Goal: Book appointment/travel/reservation

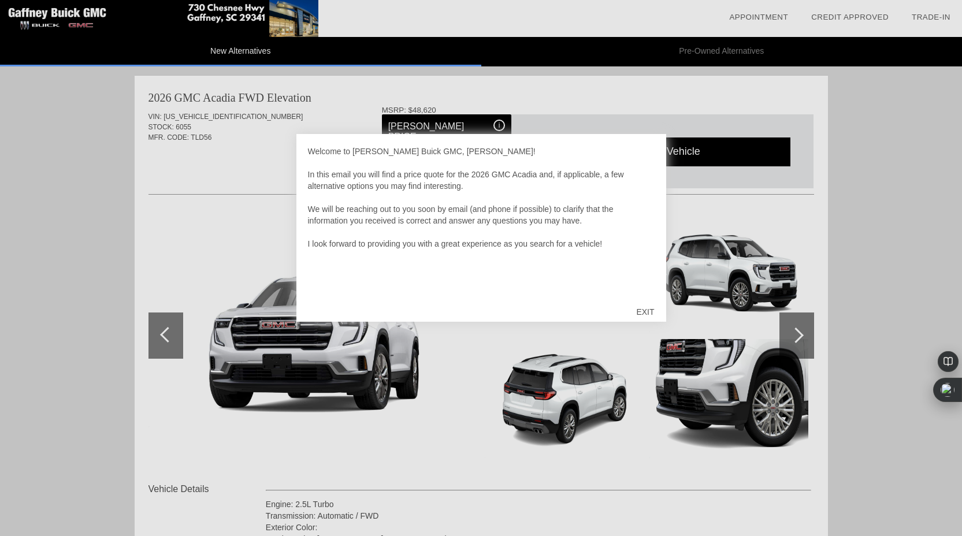
click at [647, 308] on div "EXIT" at bounding box center [644, 312] width 41 height 35
click at [750, 14] on link "Appointment" at bounding box center [758, 17] width 59 height 9
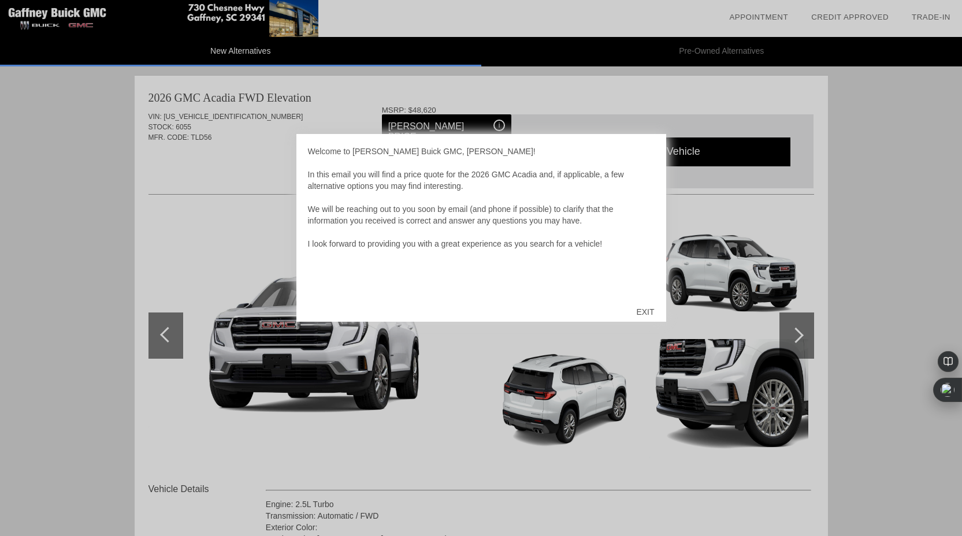
click at [646, 311] on div "EXIT" at bounding box center [644, 312] width 41 height 35
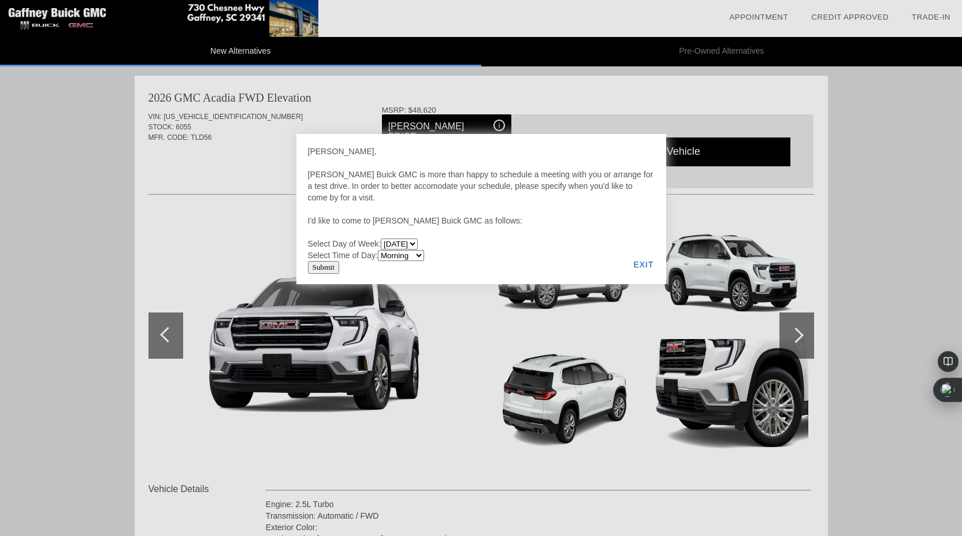
click at [420, 256] on select "Morning Afternoon Evening" at bounding box center [401, 255] width 46 height 11
click at [650, 259] on div "EXIT" at bounding box center [643, 264] width 44 height 39
